Goal: Transaction & Acquisition: Purchase product/service

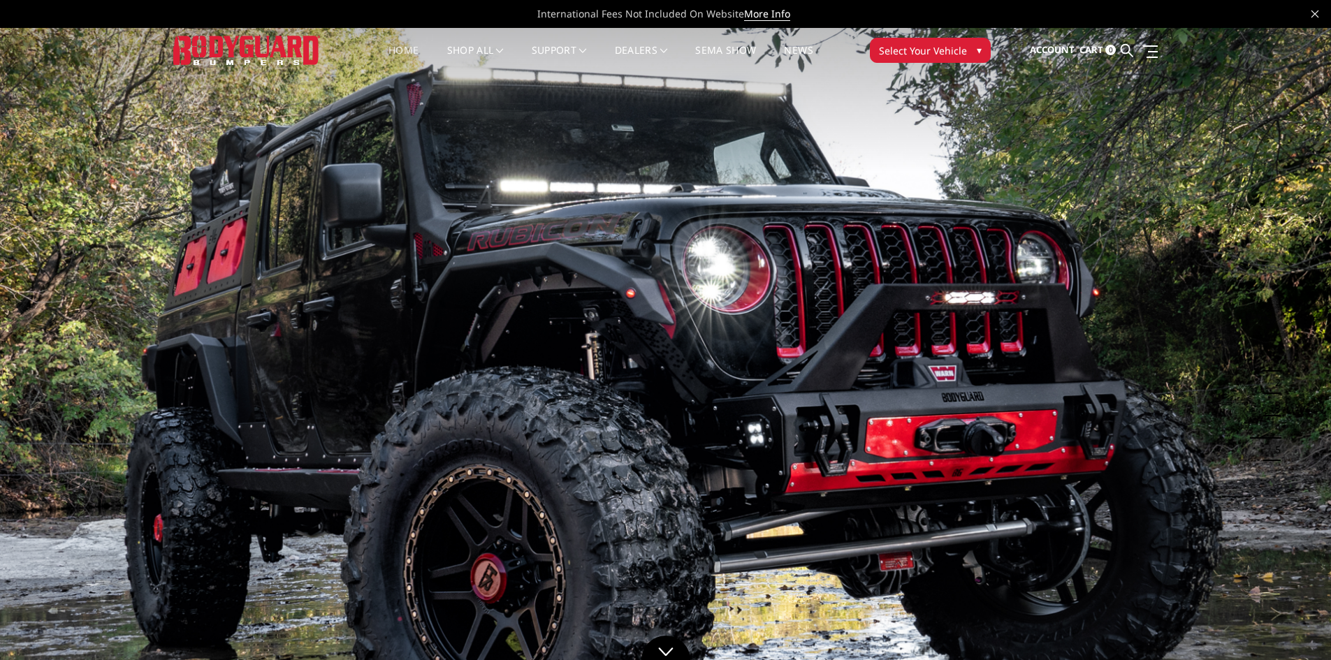
click at [981, 45] on span "▾" at bounding box center [979, 50] width 5 height 15
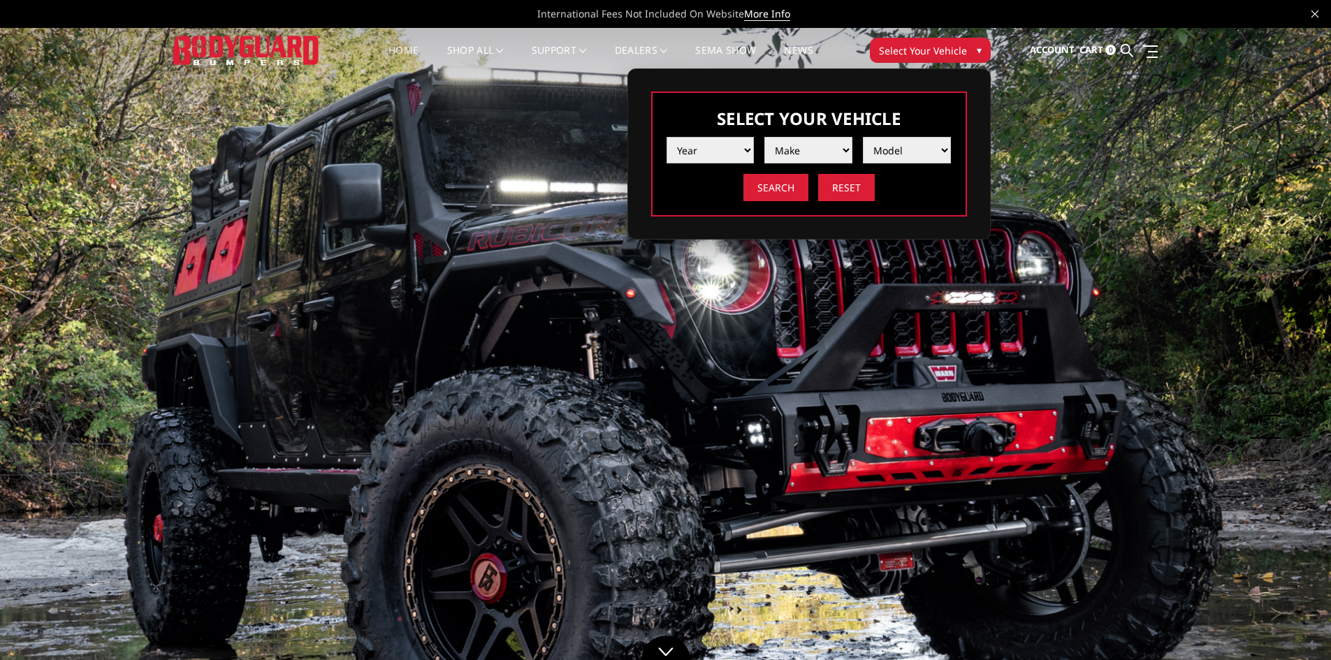
click at [742, 157] on select "Year 2025 2024 2023 2022 2021 2020 2019 2018 2017 2016 2015 2014 2013 2012 2011…" at bounding box center [711, 150] width 88 height 27
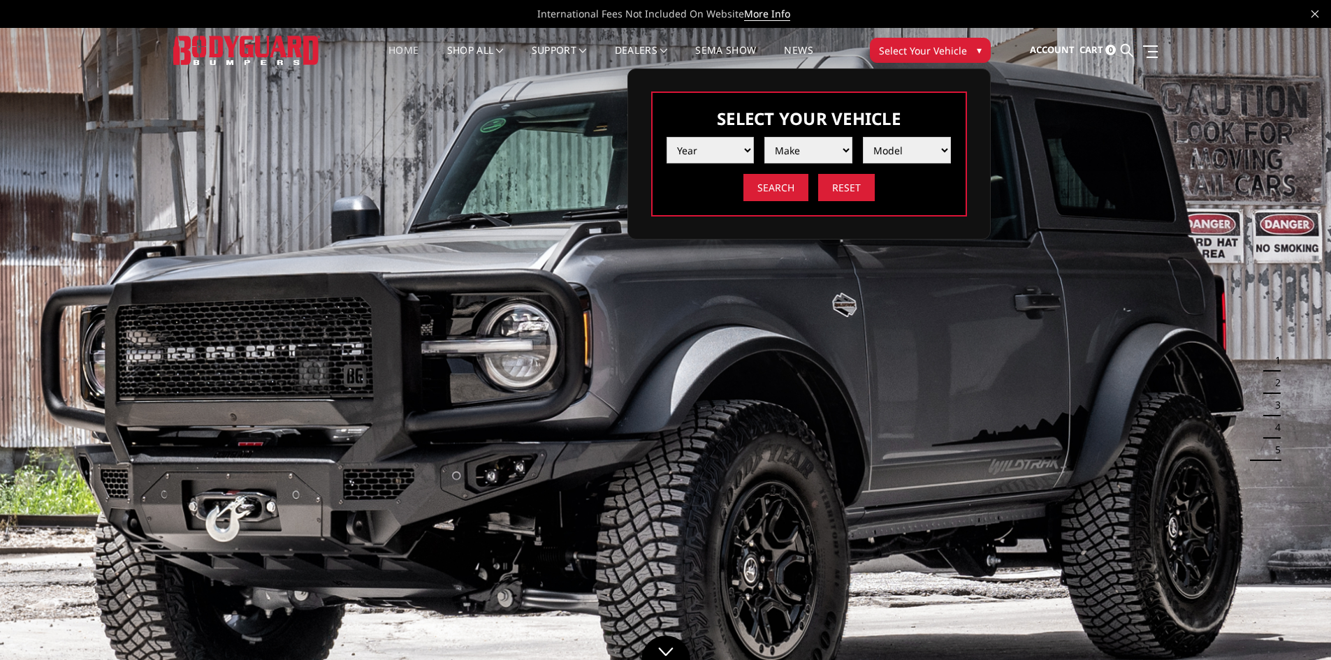
select select "yr_2024"
click at [667, 137] on select "Year 2025 2024 2023 2022 2021 2020 2019 2018 2017 2016 2015 2014 2013 2012 2011…" at bounding box center [711, 150] width 88 height 27
click at [806, 152] on select "Make Chevrolet Ford GMC Ram Toyota" at bounding box center [808, 150] width 88 height 27
select select "mk_ford"
click at [764, 137] on select "Make Chevrolet Ford GMC Ram Toyota" at bounding box center [808, 150] width 88 height 27
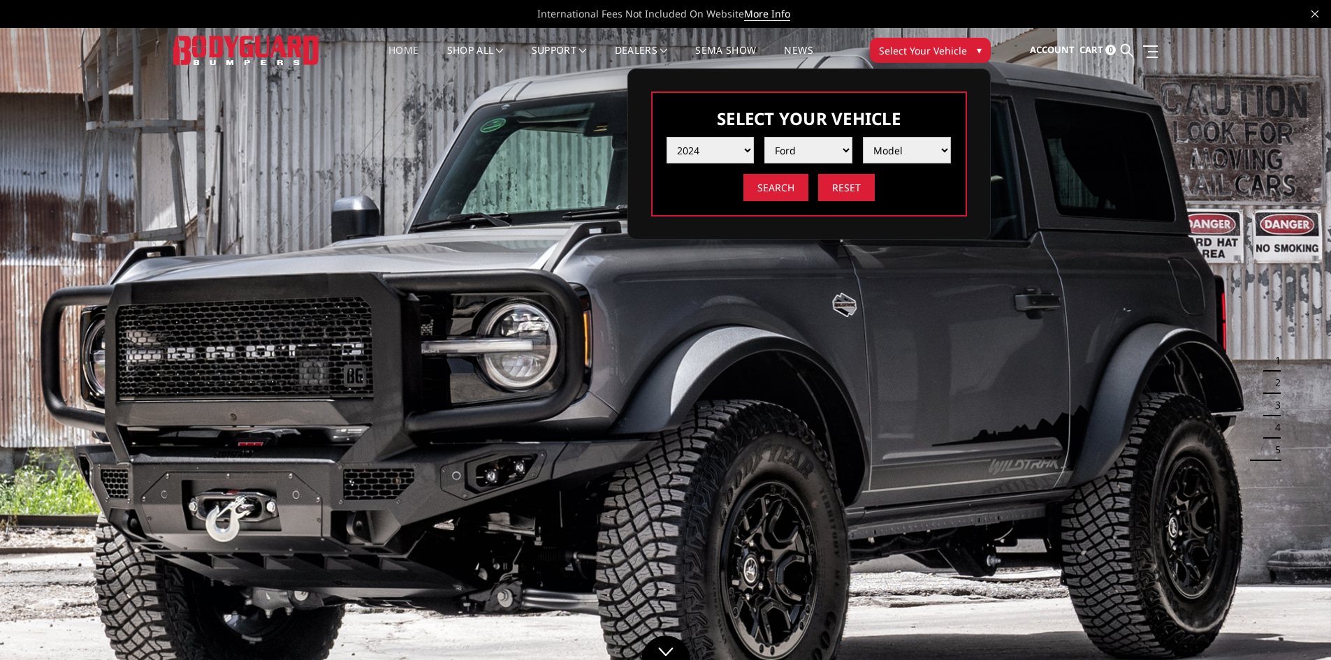
click at [904, 147] on select "Model F150 F150 Raptor F250 / F350 F450 F550" at bounding box center [907, 150] width 88 height 27
select select "md_f250-f350"
click at [863, 137] on select "Model F150 F150 Raptor F250 / F350 F450 F550" at bounding box center [907, 150] width 88 height 27
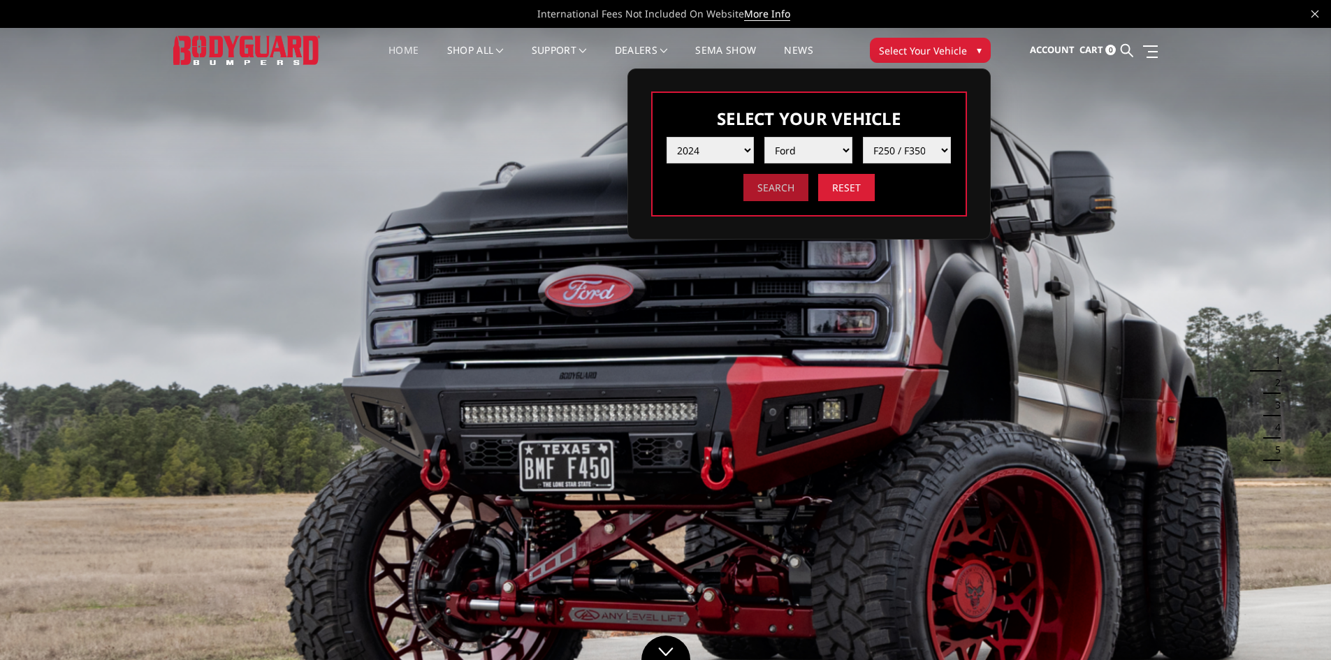
click at [800, 198] on input "Search" at bounding box center [775, 187] width 65 height 27
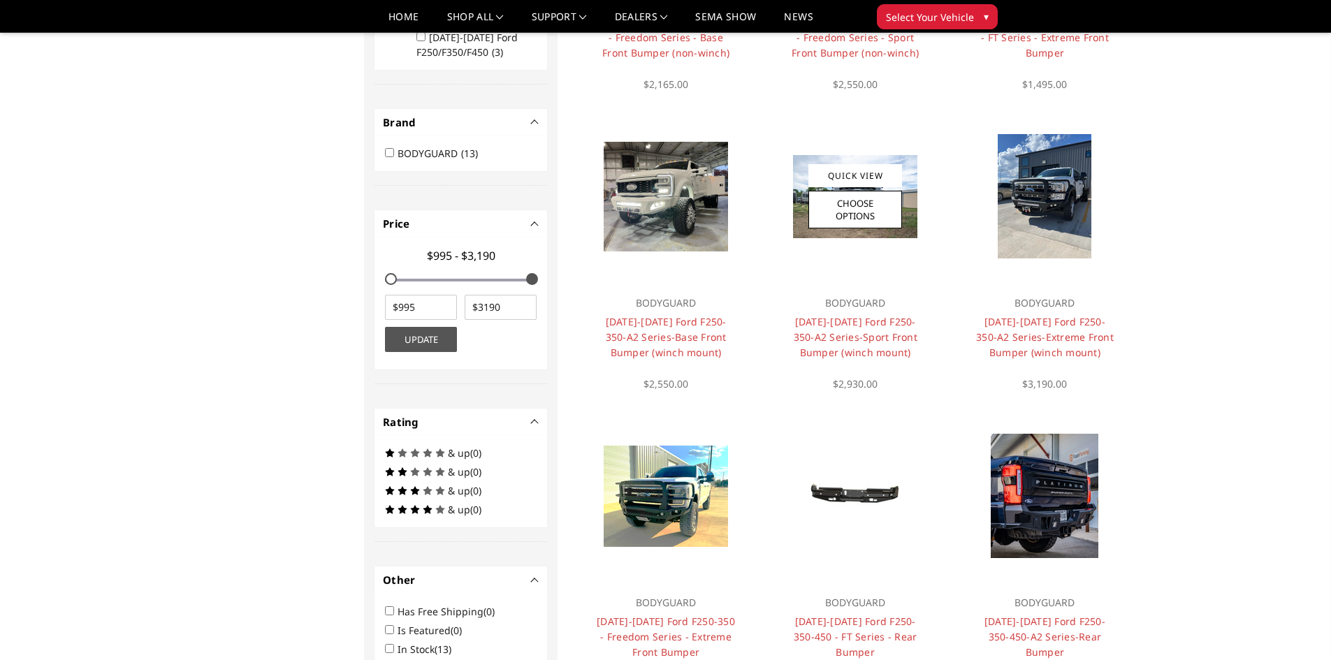
scroll to position [349, 0]
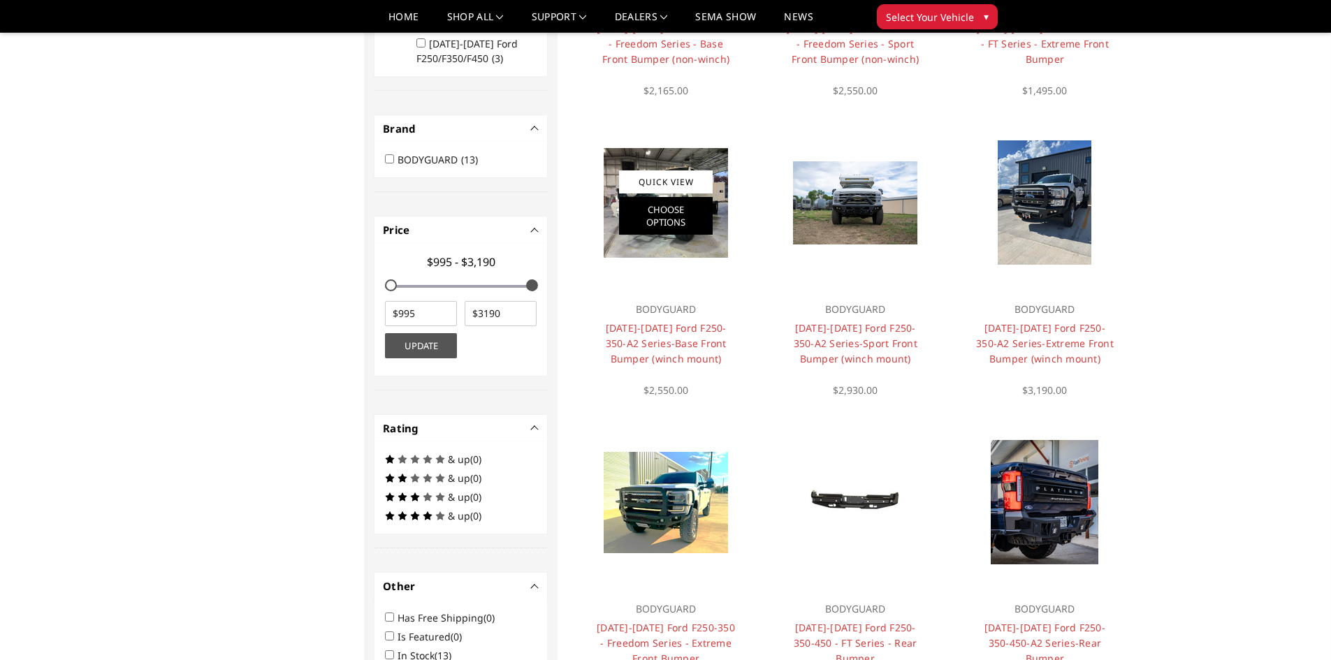
click at [697, 230] on link "Choose Options" at bounding box center [666, 216] width 94 height 38
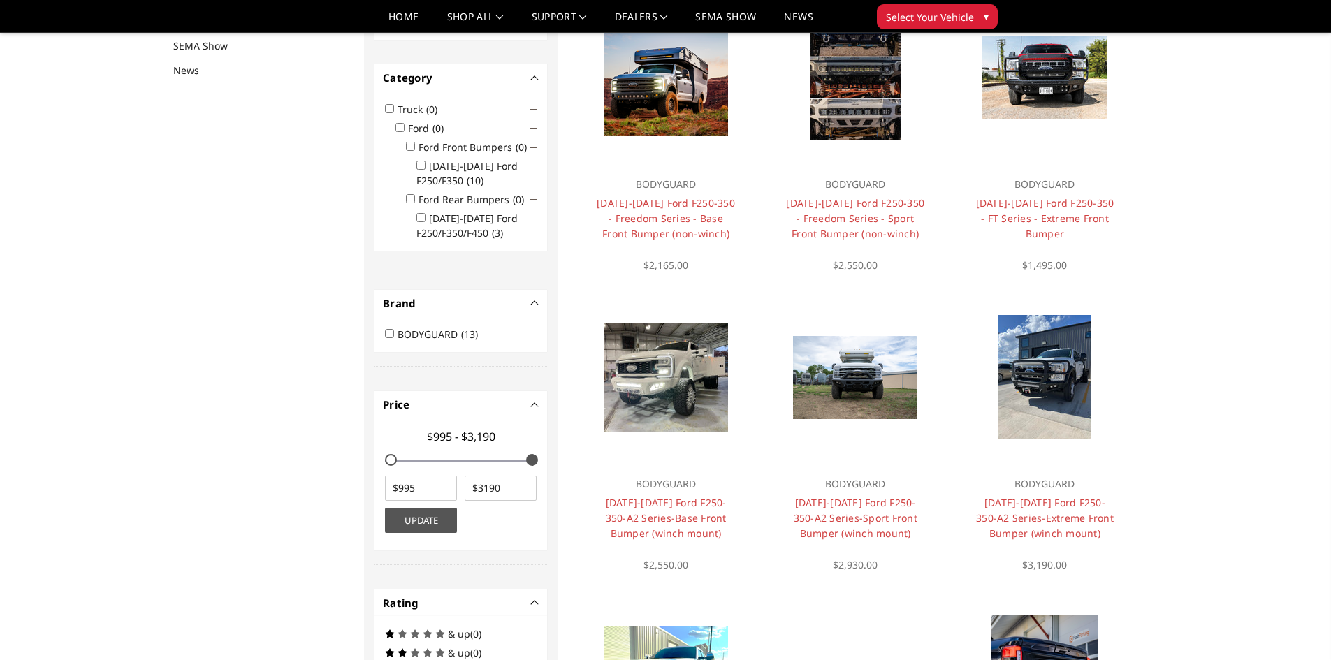
scroll to position [182, 0]
